Goal: Navigation & Orientation: Understand site structure

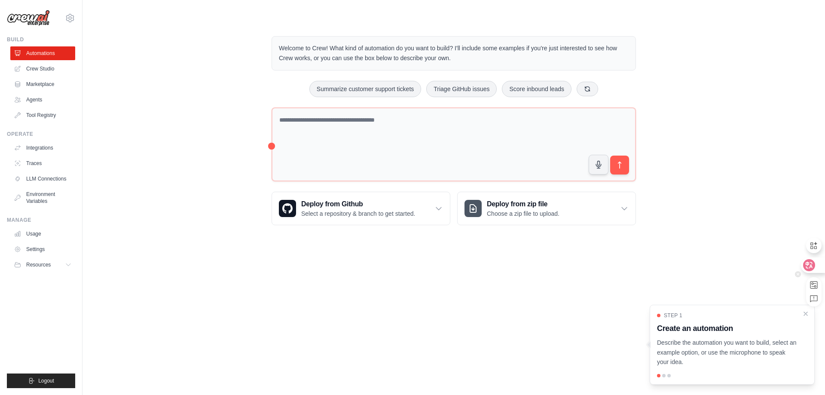
click at [811, 263] on icon at bounding box center [809, 265] width 9 height 9
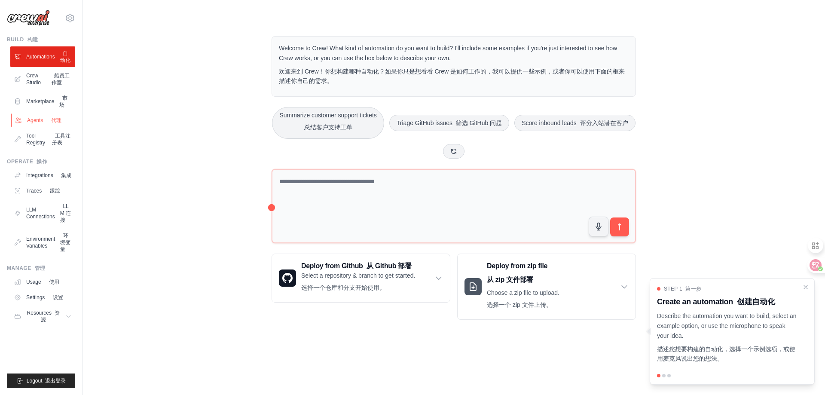
click at [54, 122] on link "Agents 代理" at bounding box center [43, 120] width 65 height 14
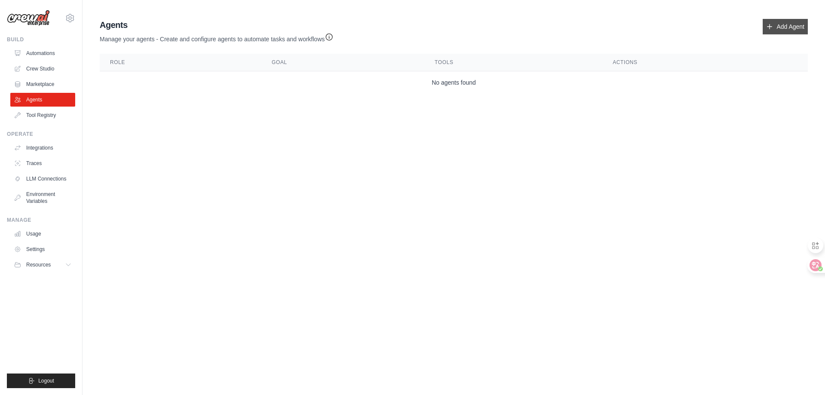
click at [798, 20] on link "Add Agent" at bounding box center [785, 26] width 45 height 15
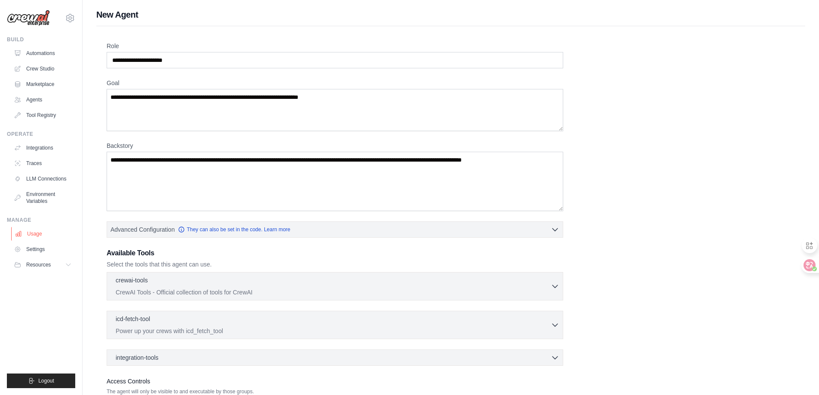
click at [33, 232] on link "Usage" at bounding box center [43, 234] width 65 height 14
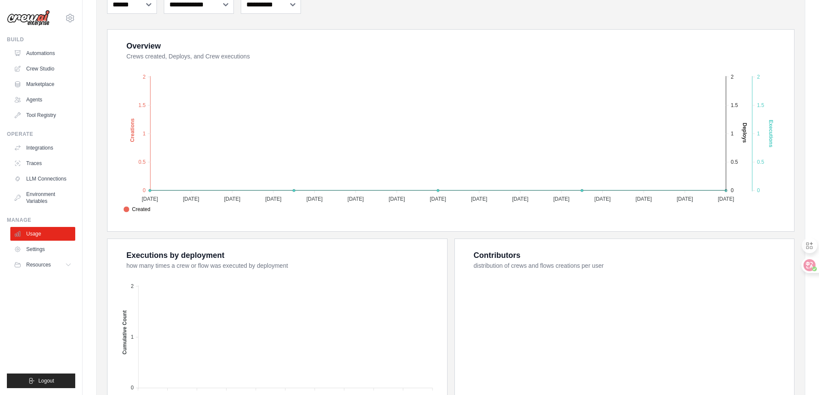
scroll to position [228, 0]
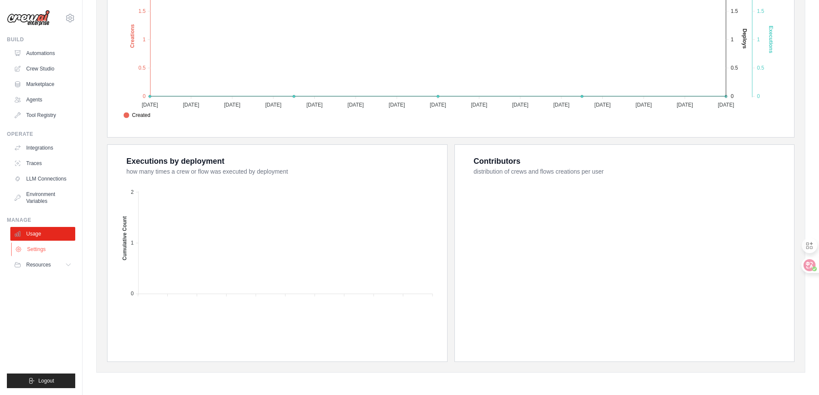
click at [42, 250] on link "Settings" at bounding box center [43, 249] width 65 height 14
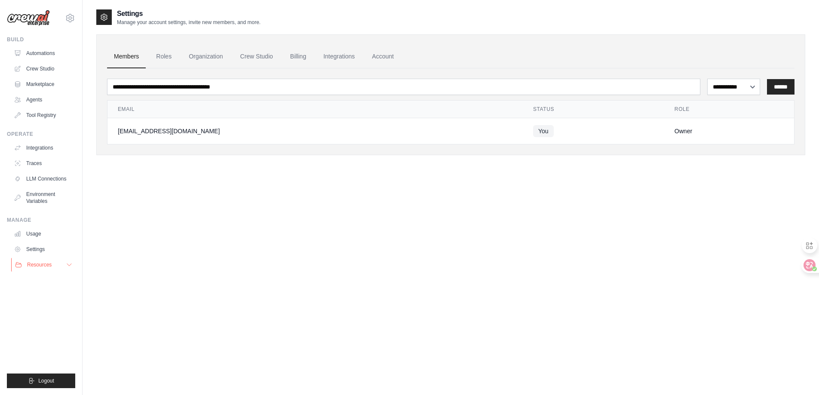
click at [45, 264] on span "Resources" at bounding box center [39, 264] width 24 height 7
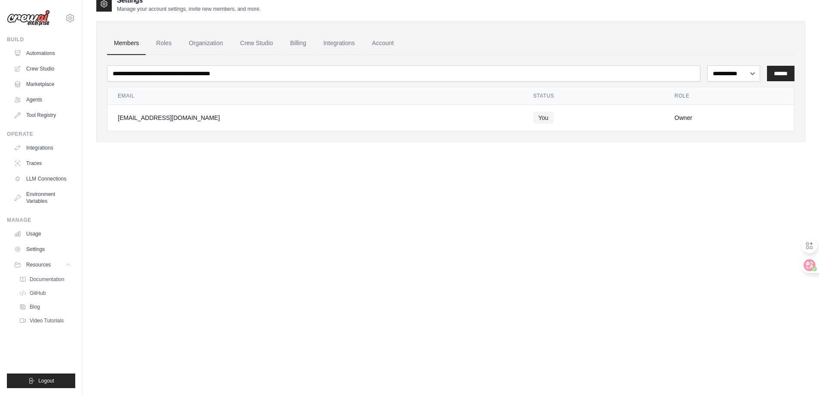
scroll to position [17, 0]
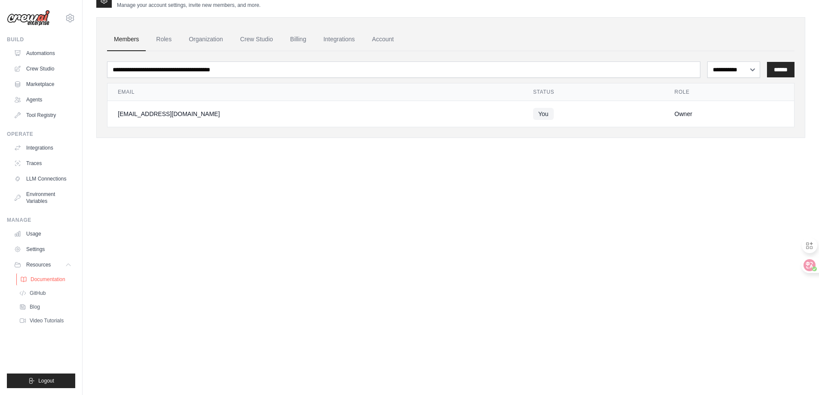
click at [57, 279] on span "Documentation" at bounding box center [48, 279] width 35 height 7
